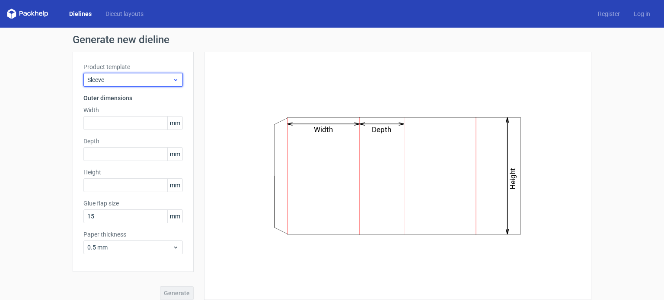
click at [147, 76] on span "Sleeve" at bounding box center [129, 80] width 85 height 9
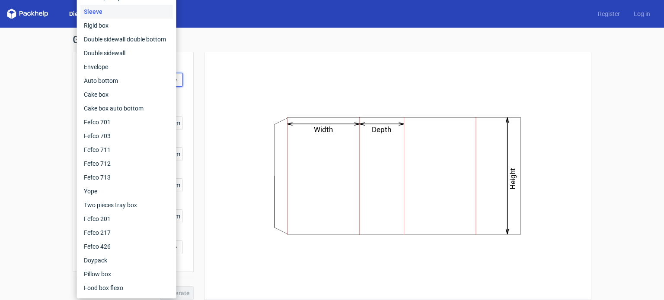
click at [219, 95] on div "Width Depth Height" at bounding box center [398, 176] width 366 height 227
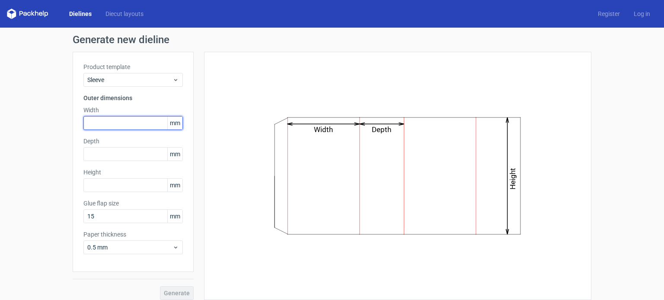
click at [130, 127] on input "text" at bounding box center [132, 123] width 99 height 14
type input "88"
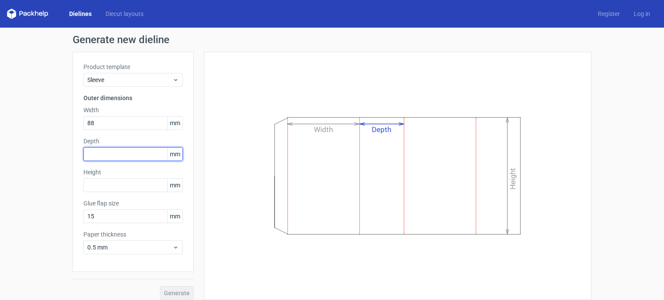
click at [114, 151] on input "text" at bounding box center [132, 154] width 99 height 14
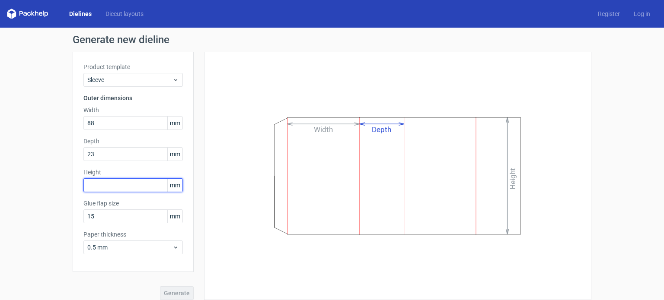
click at [106, 188] on div "Height mm" at bounding box center [132, 180] width 99 height 24
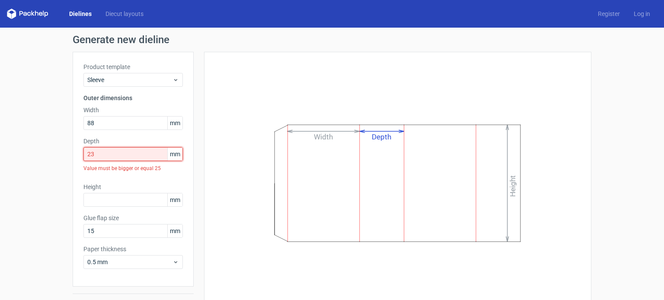
click at [108, 157] on input "23" at bounding box center [132, 154] width 99 height 14
drag, startPoint x: 108, startPoint y: 157, endPoint x: 69, endPoint y: 153, distance: 39.1
click at [73, 153] on div "Product template Sleeve Outer dimensions Width 88 mm Depth 23 mm Value must be …" at bounding box center [133, 169] width 121 height 235
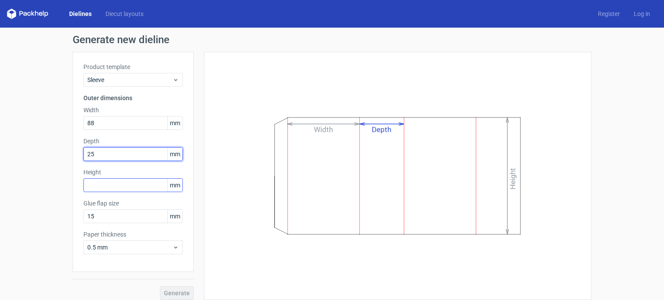
type input "25"
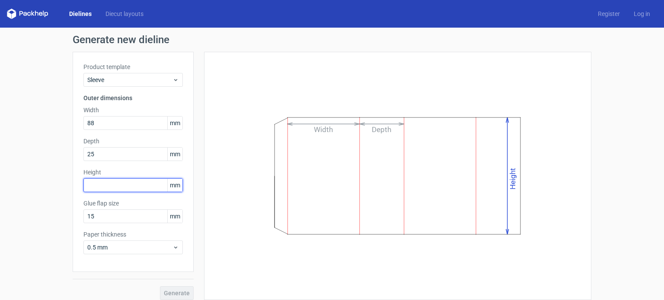
click at [99, 188] on input "text" at bounding box center [132, 185] width 99 height 14
type input "1"
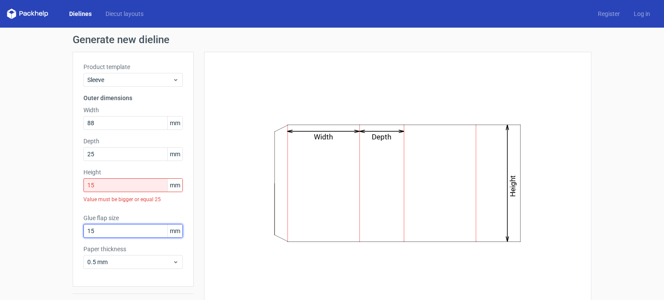
click at [110, 219] on div "Glue flap size 15 mm" at bounding box center [132, 226] width 99 height 24
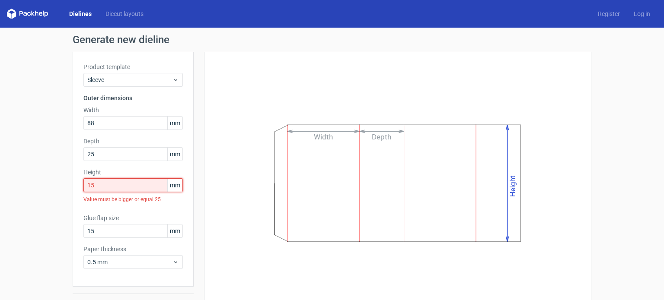
drag, startPoint x: 102, startPoint y: 185, endPoint x: 66, endPoint y: 178, distance: 37.5
click at [66, 178] on div "Generate new dieline Product template Sleeve Outer dimensions Width 88 mm Depth…" at bounding box center [332, 175] width 664 height 294
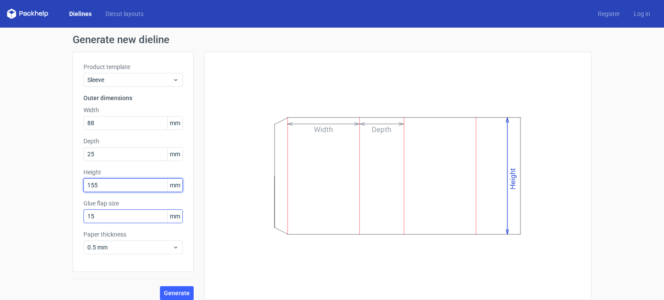
type input "155"
click at [114, 217] on input "15" at bounding box center [132, 217] width 99 height 14
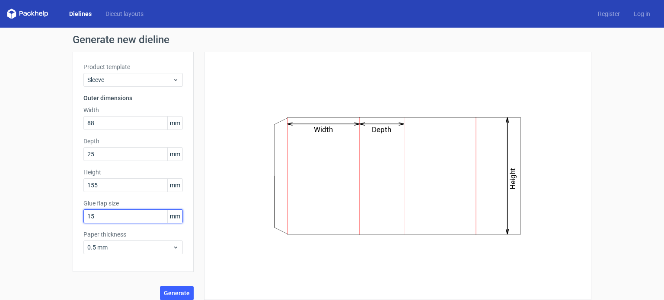
drag, startPoint x: 102, startPoint y: 217, endPoint x: 65, endPoint y: 215, distance: 36.8
click at [65, 215] on div "Generate new dieline Product template Sleeve Outer dimensions Width 88 mm Depth…" at bounding box center [332, 168] width 664 height 280
type input "20"
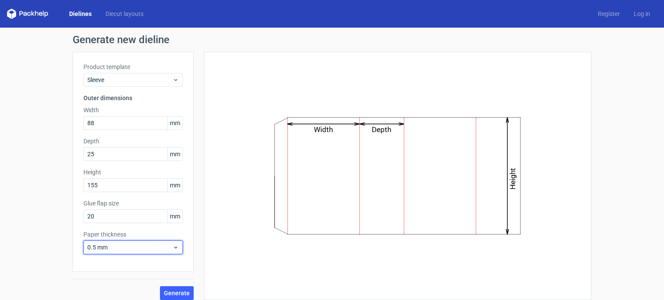
click at [121, 249] on span "0.5 mm" at bounding box center [129, 247] width 85 height 9
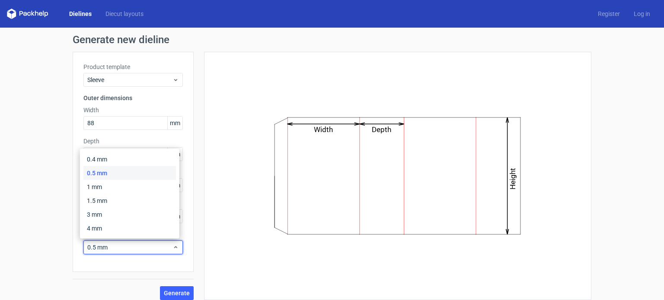
click at [95, 176] on div "0.5 mm" at bounding box center [129, 173] width 92 height 14
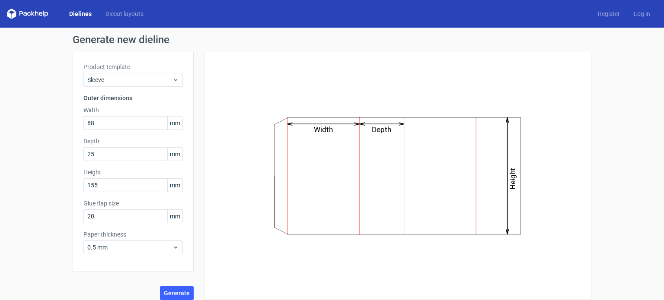
click at [230, 231] on div "Width Depth Height" at bounding box center [398, 176] width 366 height 227
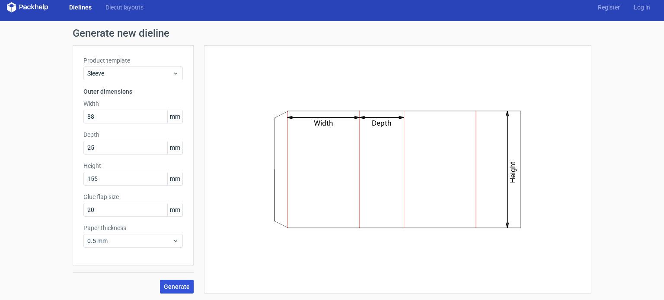
click at [178, 287] on span "Generate" at bounding box center [177, 287] width 26 height 6
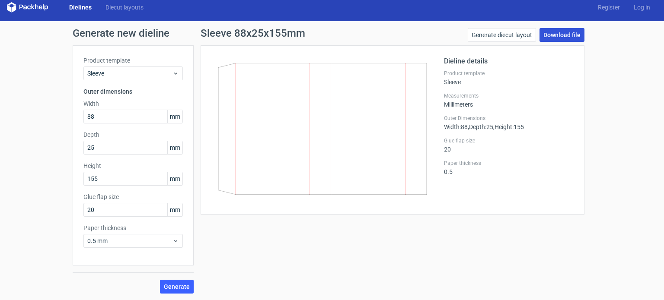
click at [558, 34] on link "Download file" at bounding box center [561, 35] width 45 height 14
click at [105, 74] on span "Sleeve" at bounding box center [129, 73] width 85 height 9
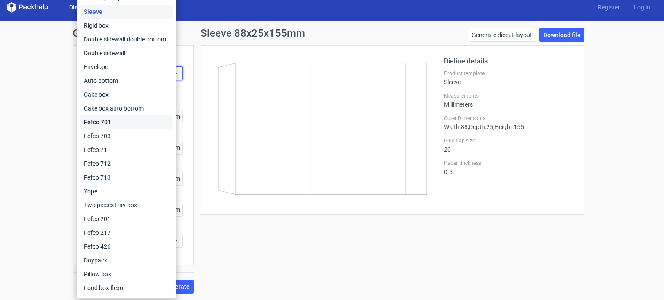
click at [108, 124] on div "Fefco 701" at bounding box center [126, 122] width 92 height 14
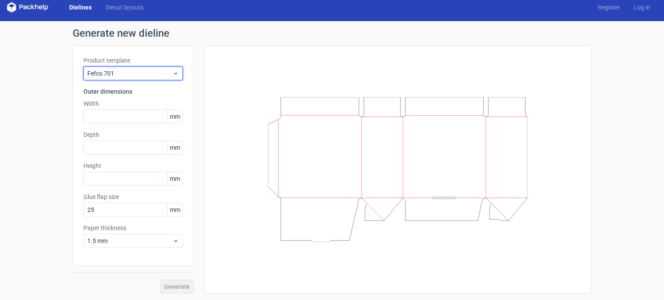
click at [102, 67] on div "Fefco 701" at bounding box center [132, 74] width 99 height 14
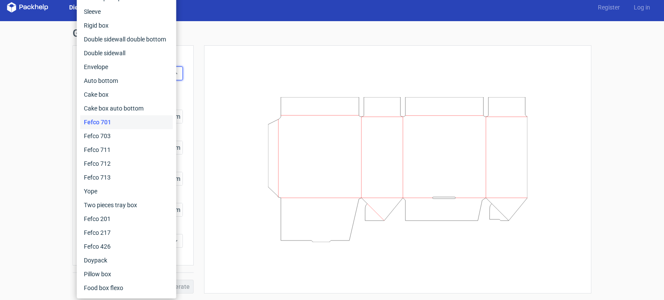
click at [251, 96] on div at bounding box center [398, 169] width 366 height 227
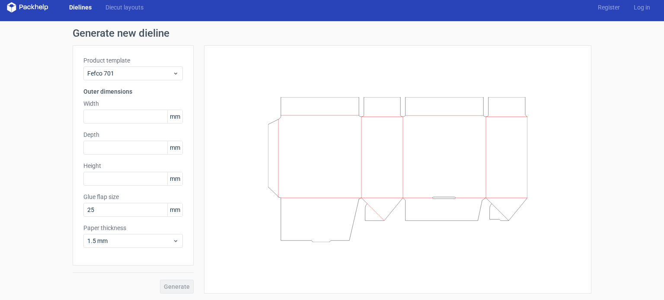
scroll to position [6, 0]
